Goal: Task Accomplishment & Management: Complete application form

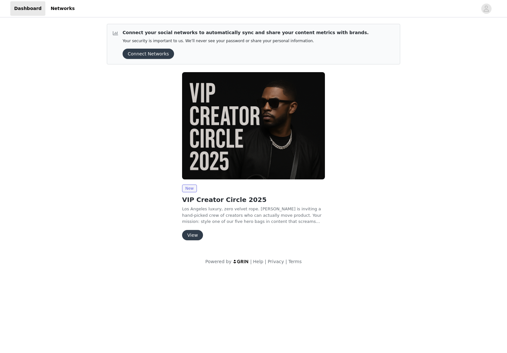
click at [198, 234] on button "View" at bounding box center [192, 235] width 21 height 10
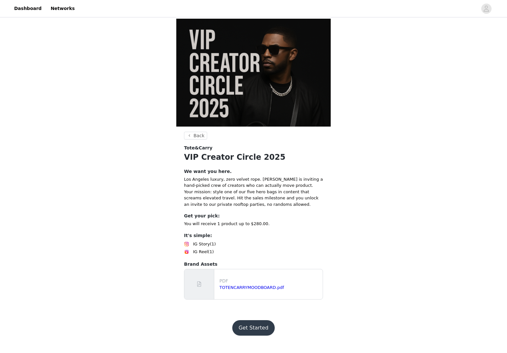
scroll to position [36, 0]
click at [256, 335] on button "Get Started" at bounding box center [253, 327] width 43 height 15
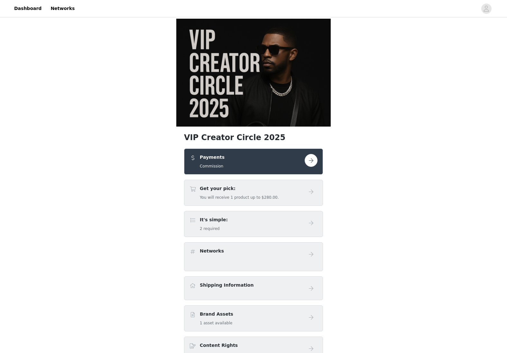
click at [309, 167] on button "button" at bounding box center [311, 160] width 13 height 13
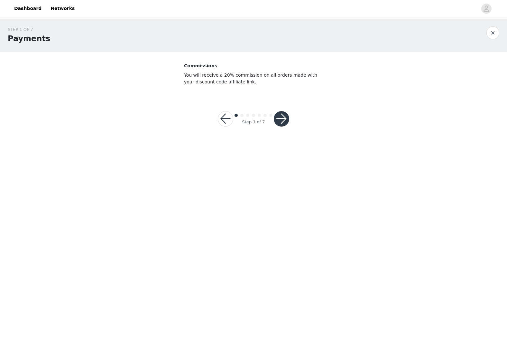
click at [290, 120] on div "Step 1 of 7" at bounding box center [253, 118] width 87 height 31
click at [286, 121] on button "button" at bounding box center [281, 118] width 15 height 15
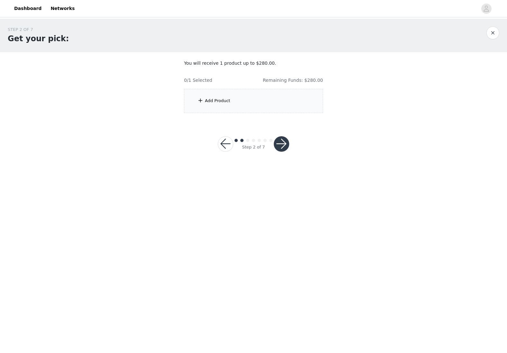
drag, startPoint x: 246, startPoint y: 83, endPoint x: 248, endPoint y: 101, distance: 18.1
click at [246, 83] on div "0/1 Selected Remaining Funds: $280.00" at bounding box center [253, 78] width 139 height 12
click at [248, 102] on div "Add Product" at bounding box center [253, 101] width 139 height 24
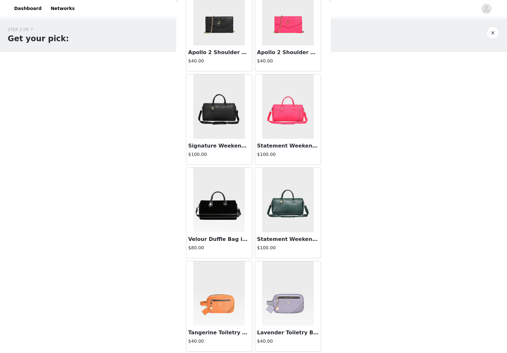
scroll to position [0, 0]
click at [222, 116] on img at bounding box center [218, 106] width 51 height 64
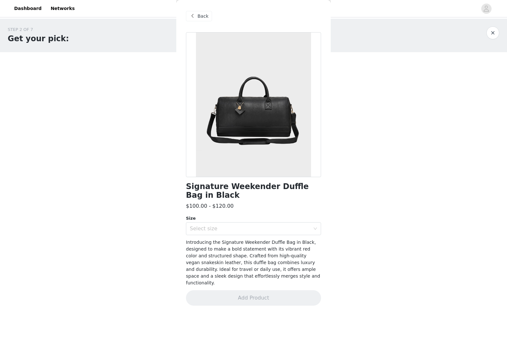
scroll to position [0, 0]
click at [296, 228] on div "Select size" at bounding box center [250, 228] width 120 height 6
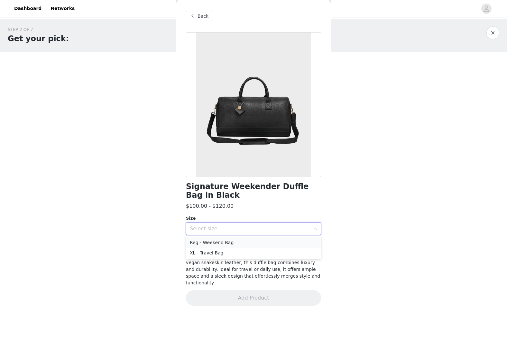
click at [293, 240] on li "Reg - Weekend Bag" at bounding box center [253, 242] width 135 height 10
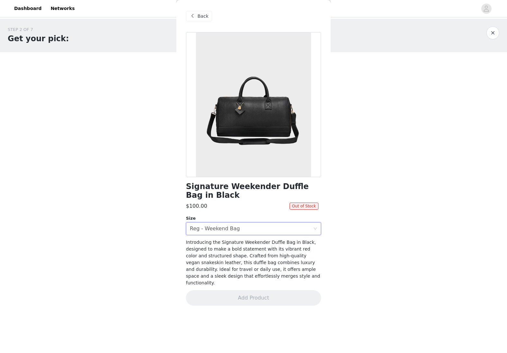
drag, startPoint x: 284, startPoint y: 232, endPoint x: 285, endPoint y: 240, distance: 8.1
click at [284, 233] on div "Select size Reg - Weekend Bag" at bounding box center [251, 228] width 123 height 12
click at [283, 249] on li "XL - Travel Bag" at bounding box center [253, 252] width 135 height 10
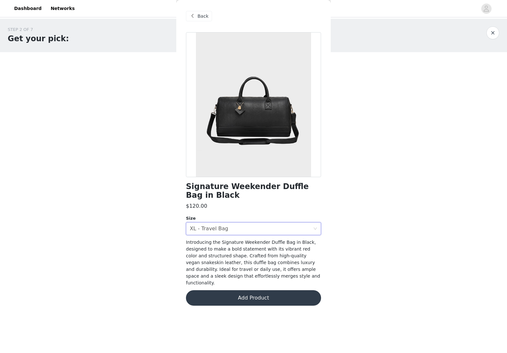
click at [281, 290] on button "Add Product" at bounding box center [253, 297] width 135 height 15
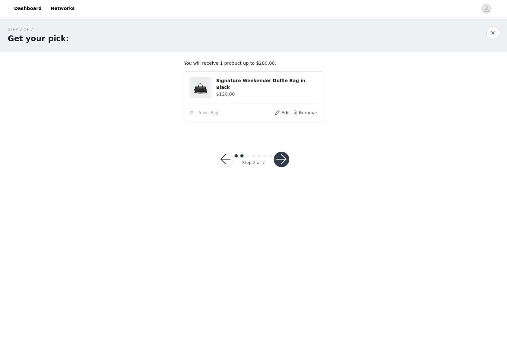
click at [280, 165] on button "button" at bounding box center [281, 159] width 15 height 15
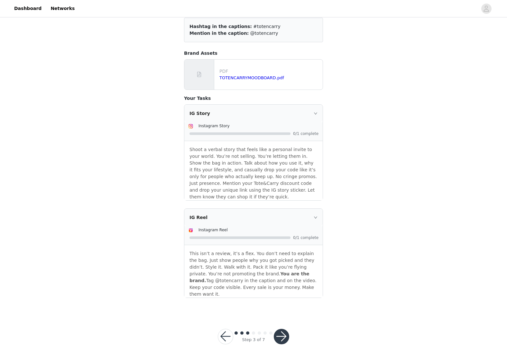
scroll to position [51, 0]
click at [282, 329] on button "button" at bounding box center [281, 336] width 15 height 15
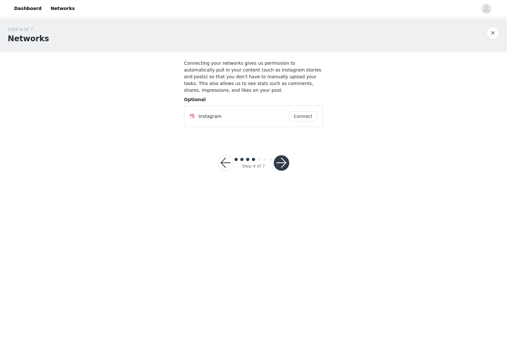
click at [280, 162] on button "button" at bounding box center [281, 162] width 15 height 15
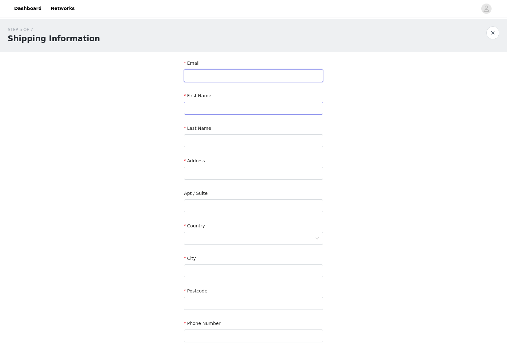
type input "[EMAIL_ADDRESS][DOMAIN_NAME]"
